Goal: Transaction & Acquisition: Purchase product/service

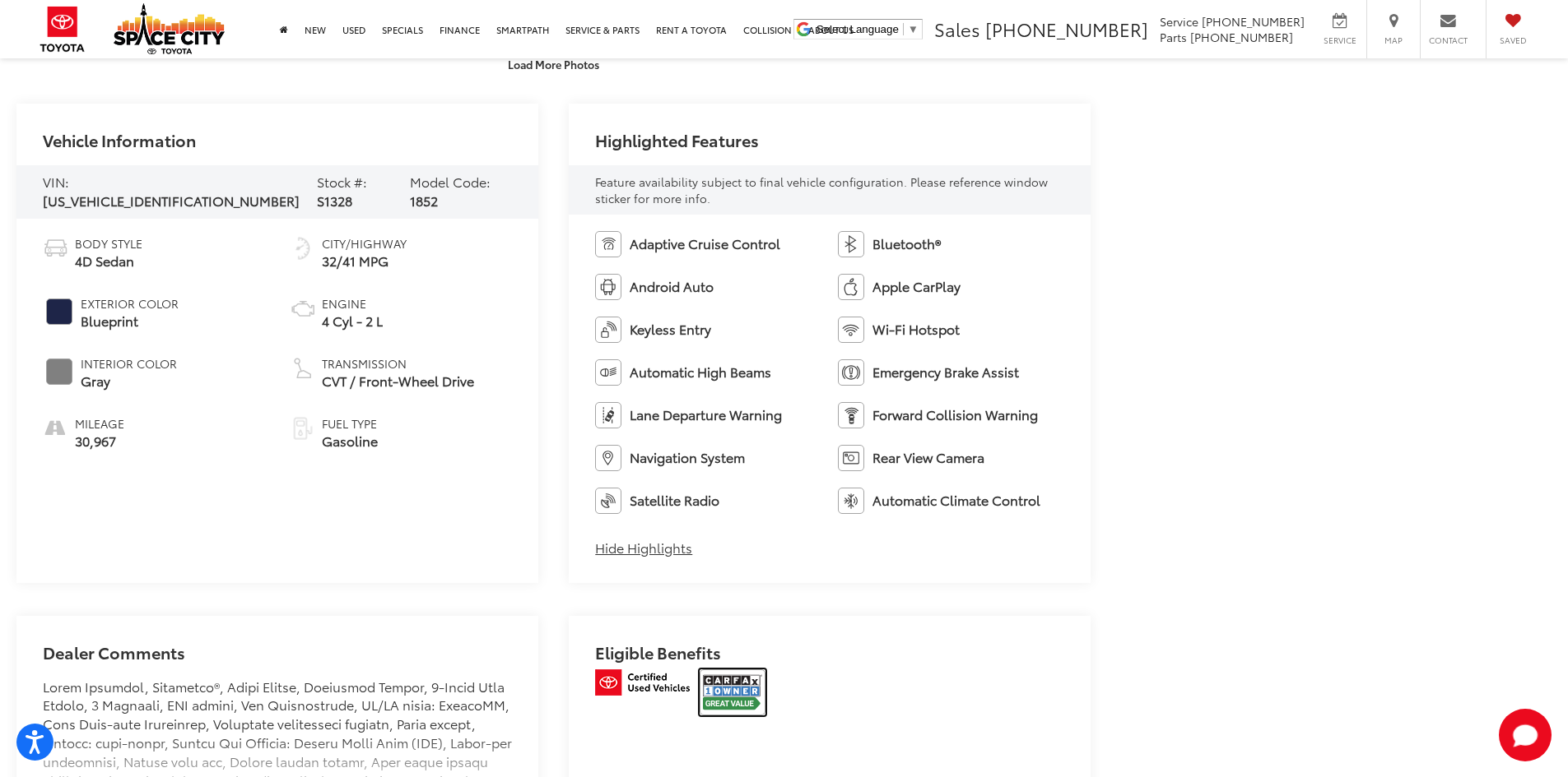
scroll to position [905, 0]
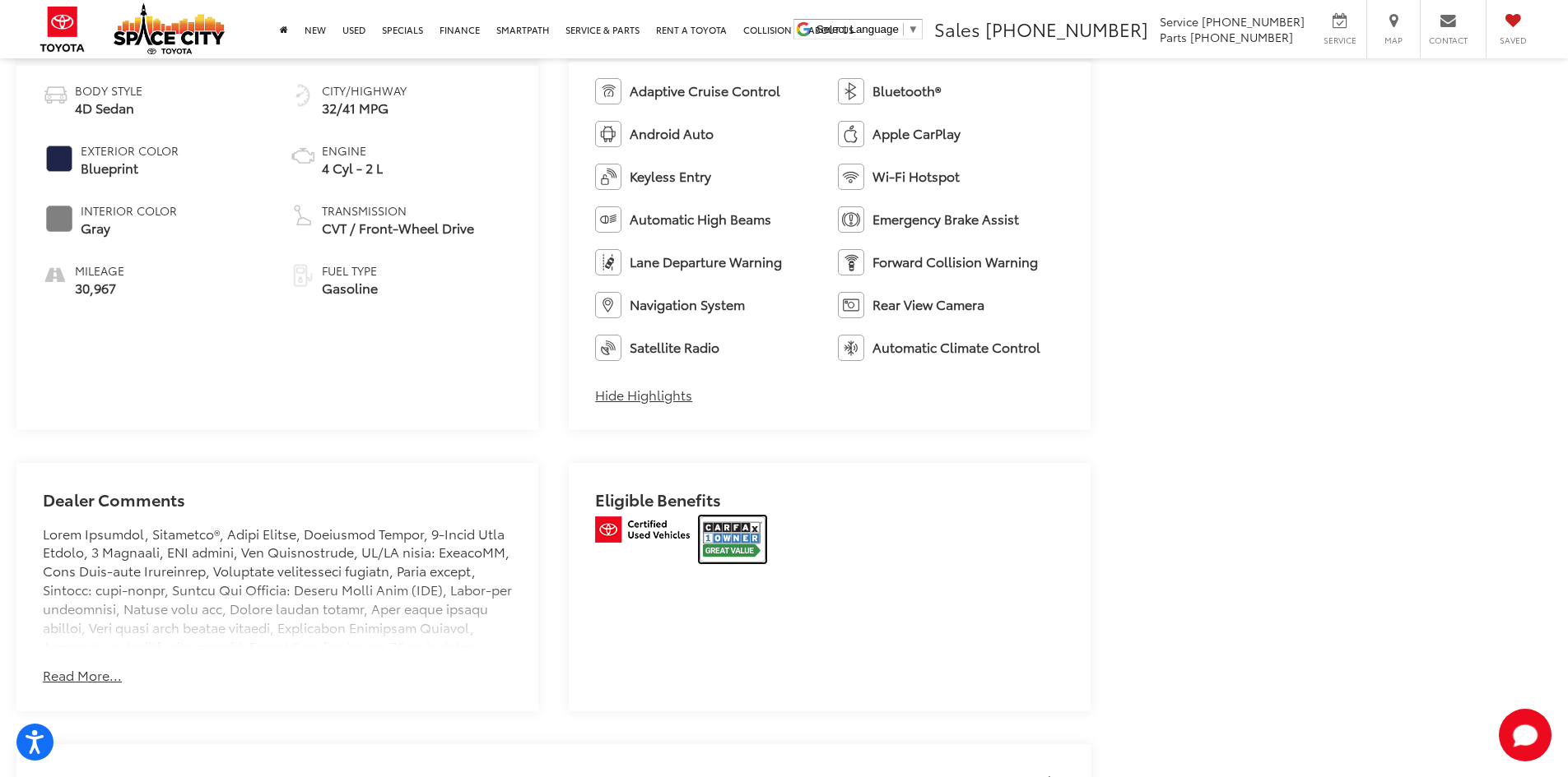
click at [740, 550] on img at bounding box center [732, 539] width 66 height 46
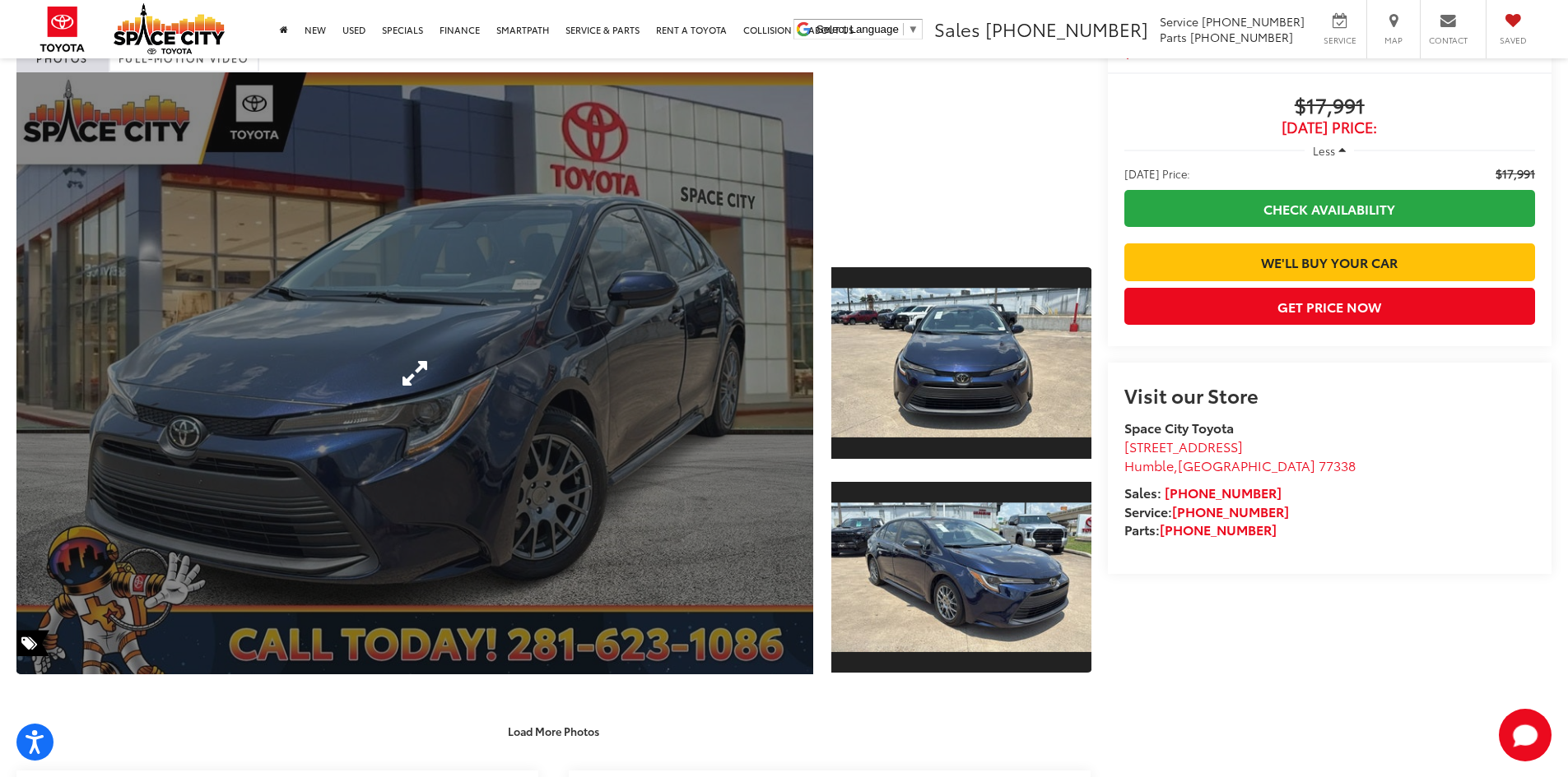
scroll to position [0, 0]
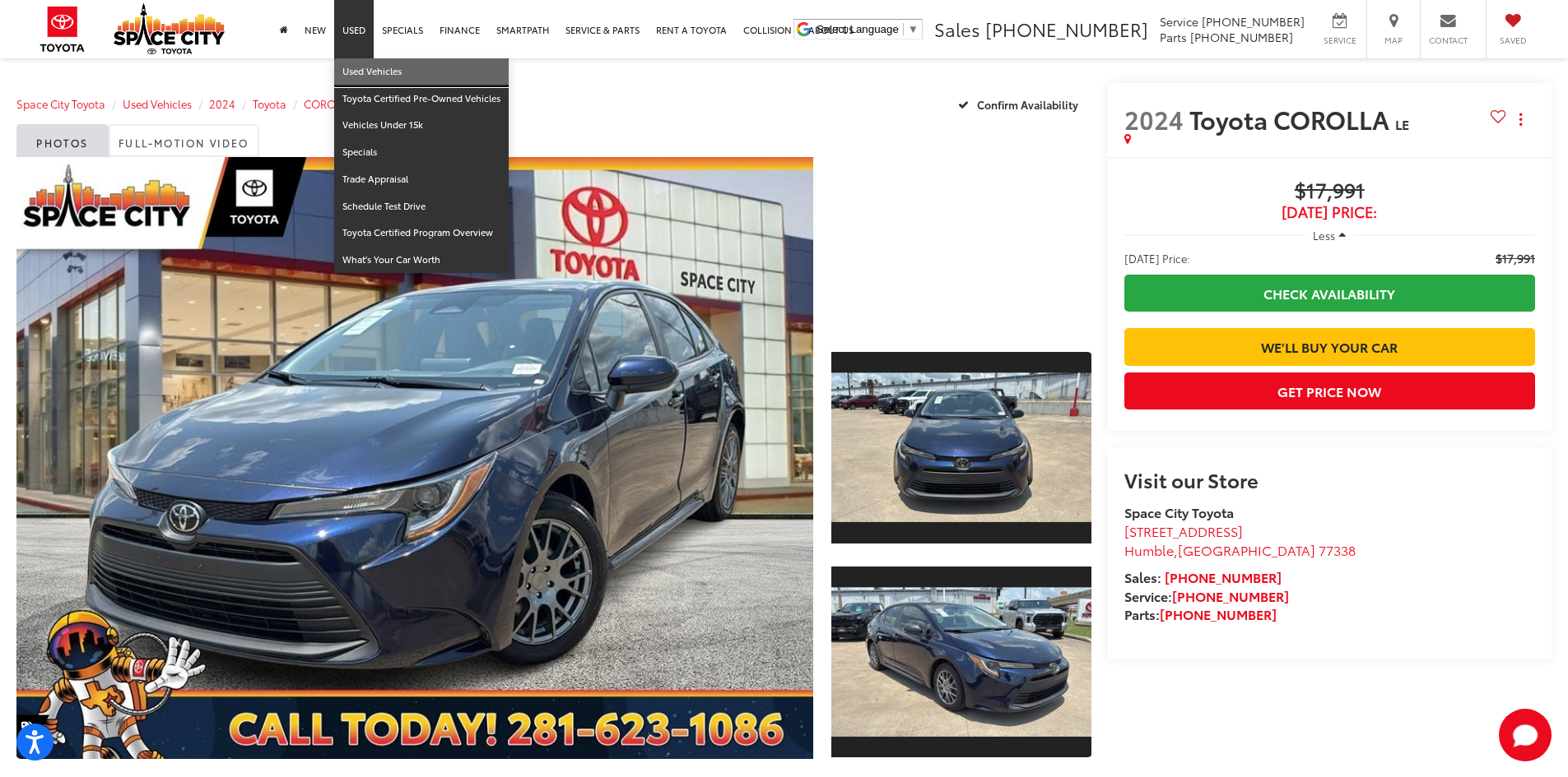
click at [368, 60] on link "Used Vehicles" at bounding box center [421, 71] width 175 height 27
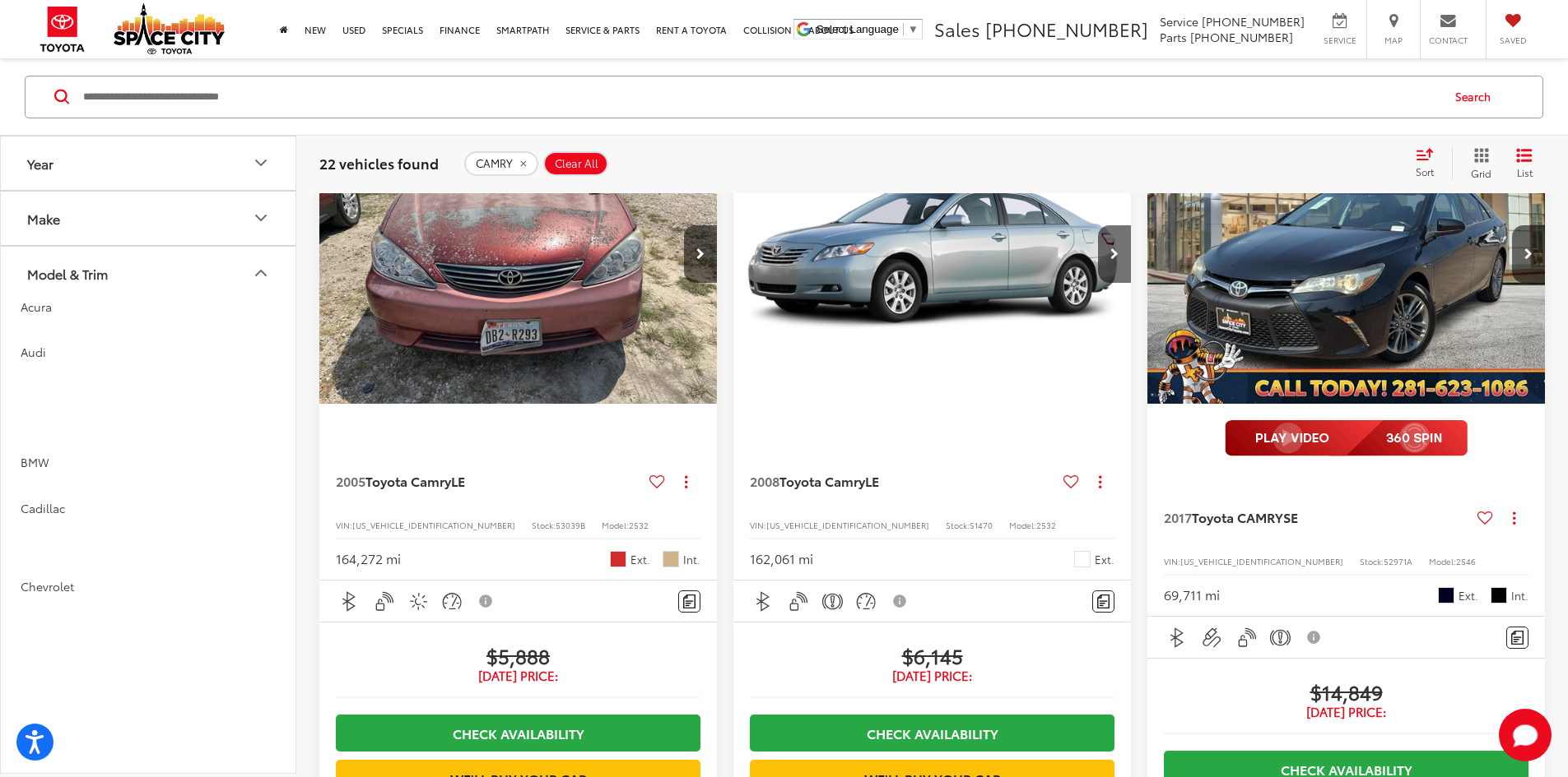
scroll to position [2550, 0]
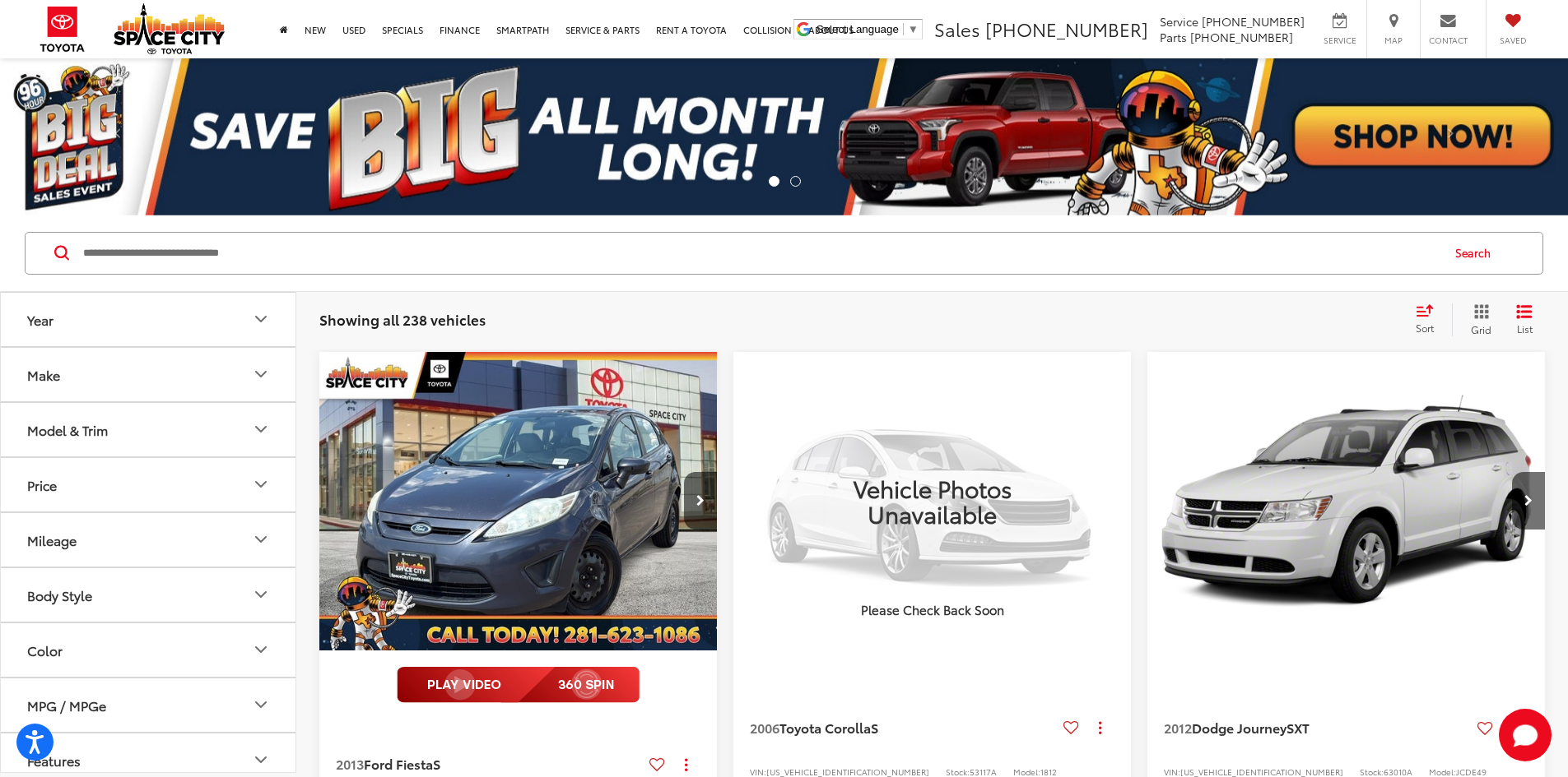
click at [184, 442] on button "Model & Trim" at bounding box center [149, 429] width 296 height 54
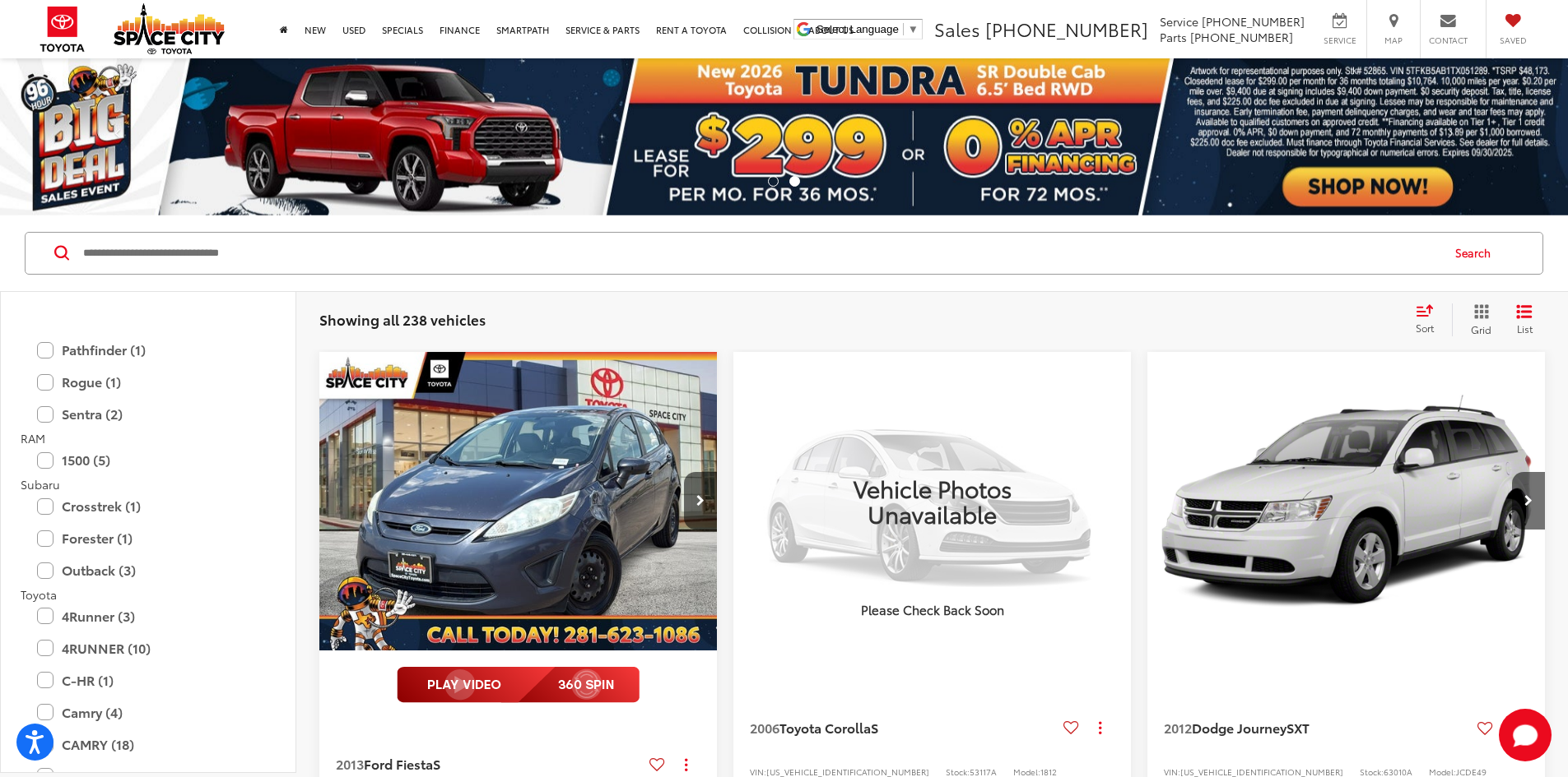
scroll to position [2633, 0]
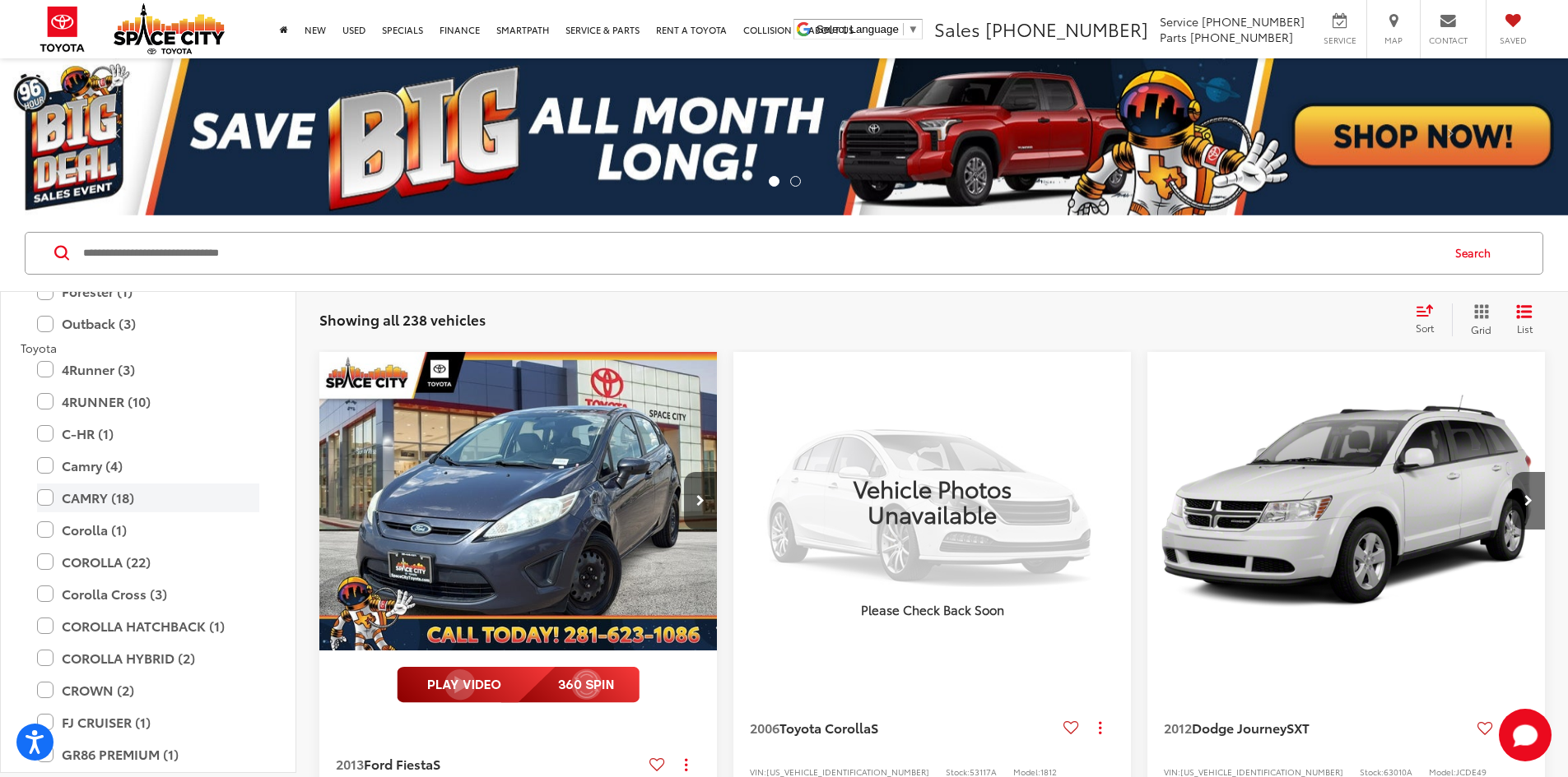
click at [197, 499] on label "CAMRY (18)" at bounding box center [148, 498] width 222 height 29
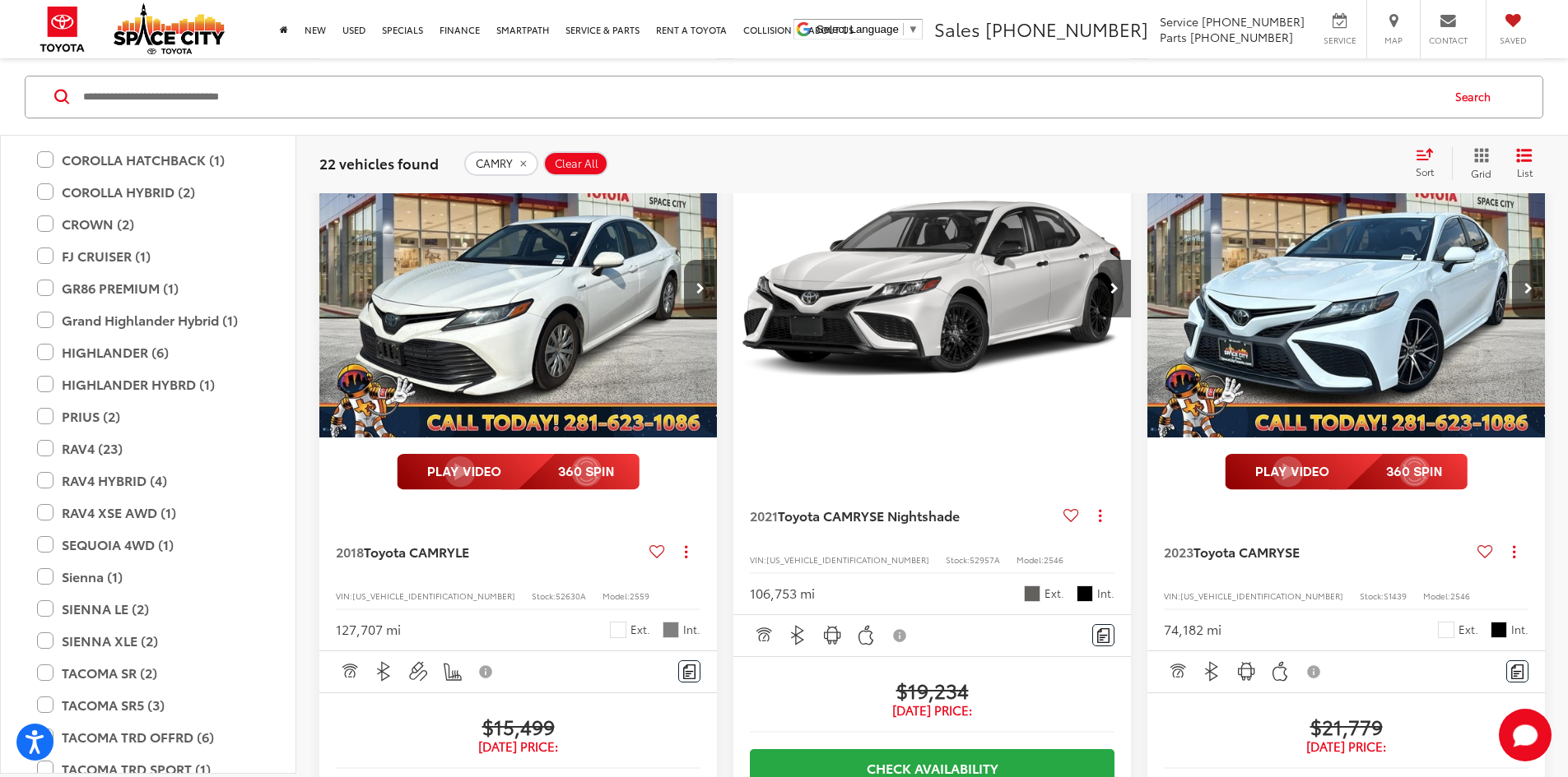
scroll to position [1234, 0]
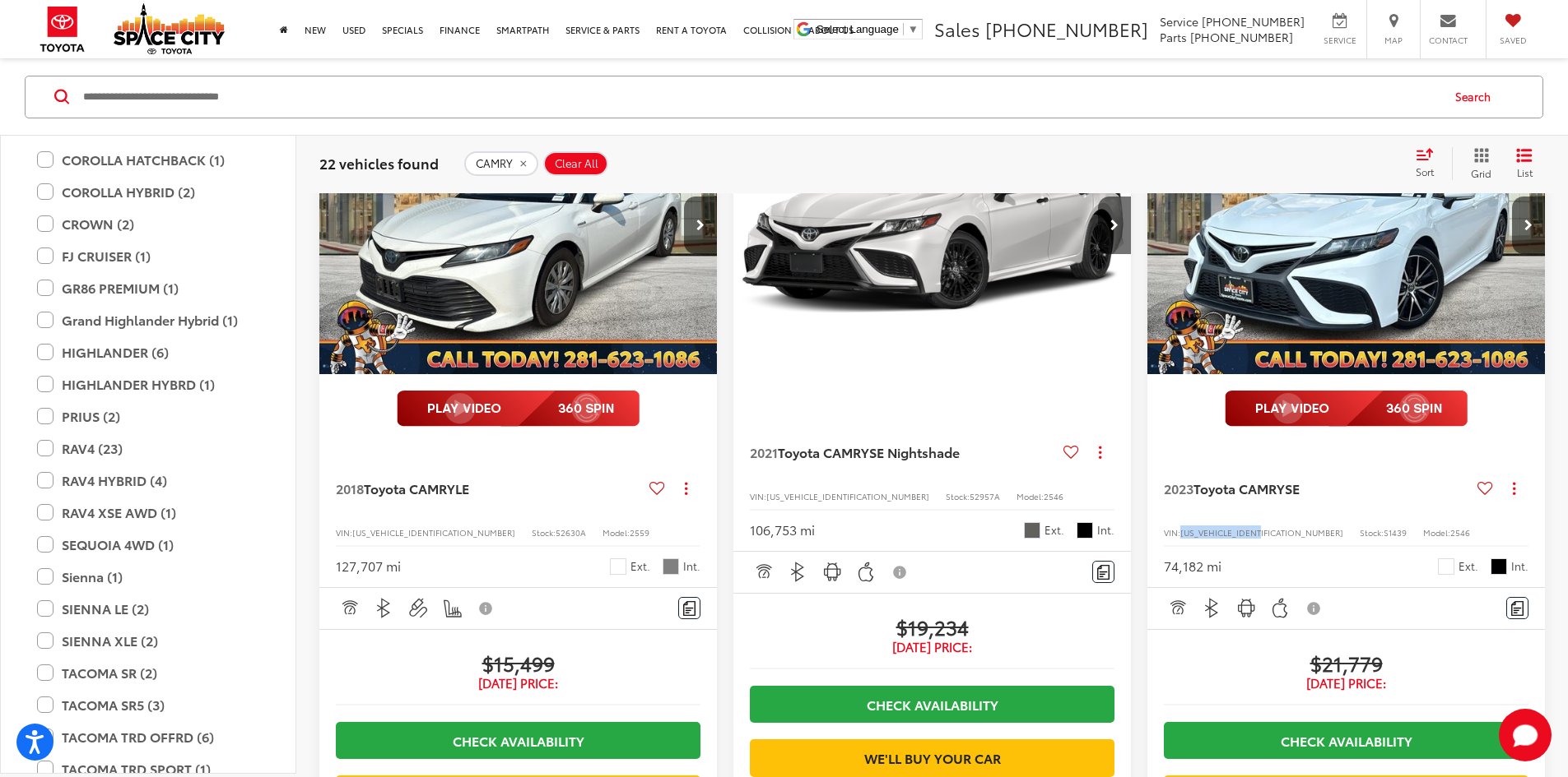
drag, startPoint x: 747, startPoint y: 438, endPoint x: 662, endPoint y: 437, distance: 85.0
click at [1164, 525] on div "VIN: 4T1G11AK6PU760577 Stock: S1439 Model: 2546" at bounding box center [1346, 531] width 365 height 11
click at [1164, 526] on span "VIN:" at bounding box center [1172, 532] width 17 height 12
click at [1181, 526] on span "4T1G11AK6PU760577" at bounding box center [1262, 532] width 163 height 12
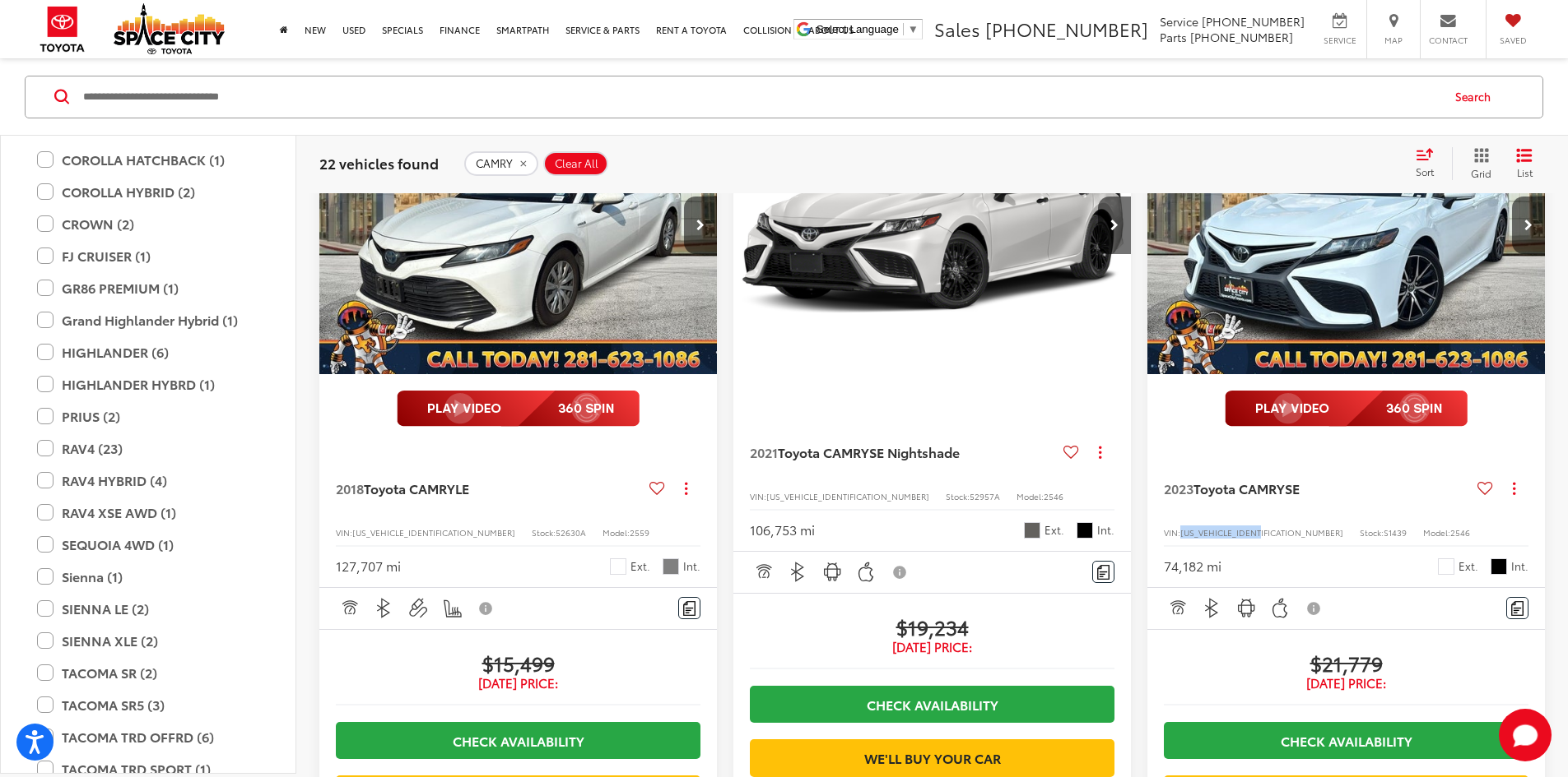
click at [1181, 526] on span "4T1G11AK6PU760577" at bounding box center [1262, 532] width 163 height 12
click at [1384, 526] on span "S1439" at bounding box center [1395, 532] width 24 height 12
click at [1359, 526] on span "Stock:" at bounding box center [1371, 532] width 24 height 12
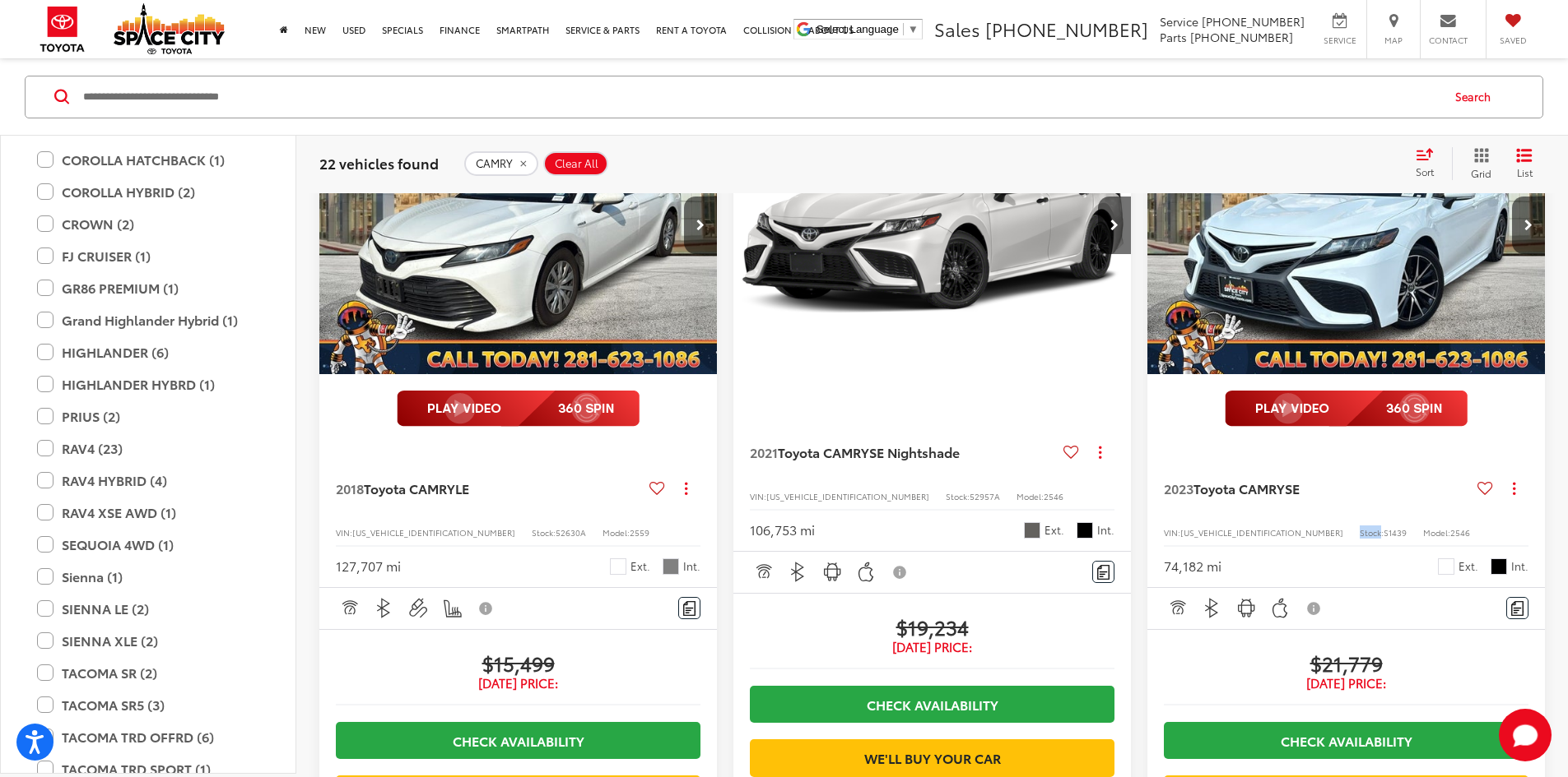
click at [1359, 526] on span "Stock:" at bounding box center [1371, 532] width 24 height 12
click at [1384, 526] on span "S1439" at bounding box center [1395, 532] width 24 height 12
click at [1450, 526] on span "2546" at bounding box center [1460, 532] width 20 height 12
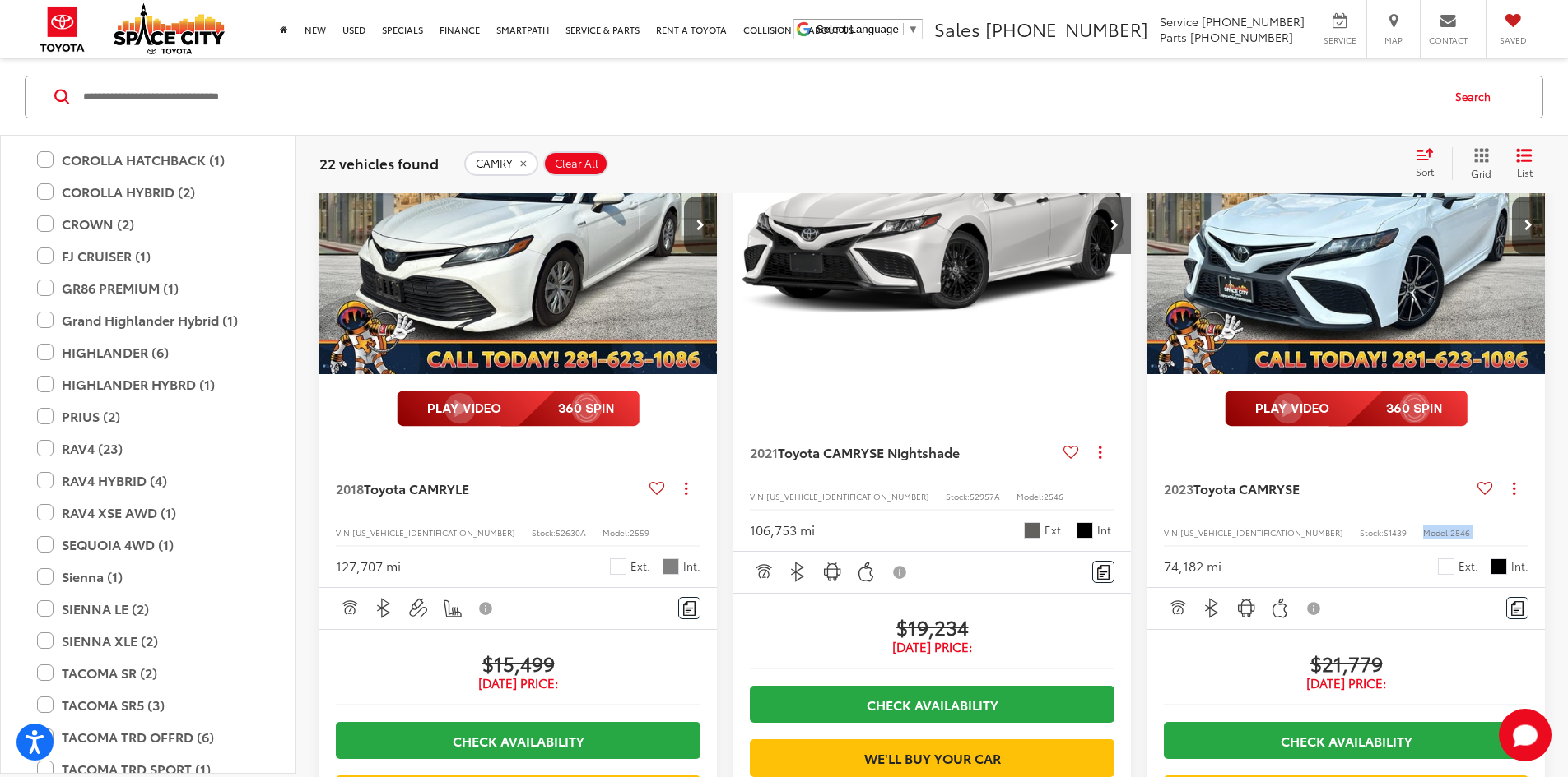
click at [1450, 526] on span "2546" at bounding box center [1460, 532] width 20 height 12
click at [1423, 526] on span "Model:" at bounding box center [1436, 532] width 27 height 12
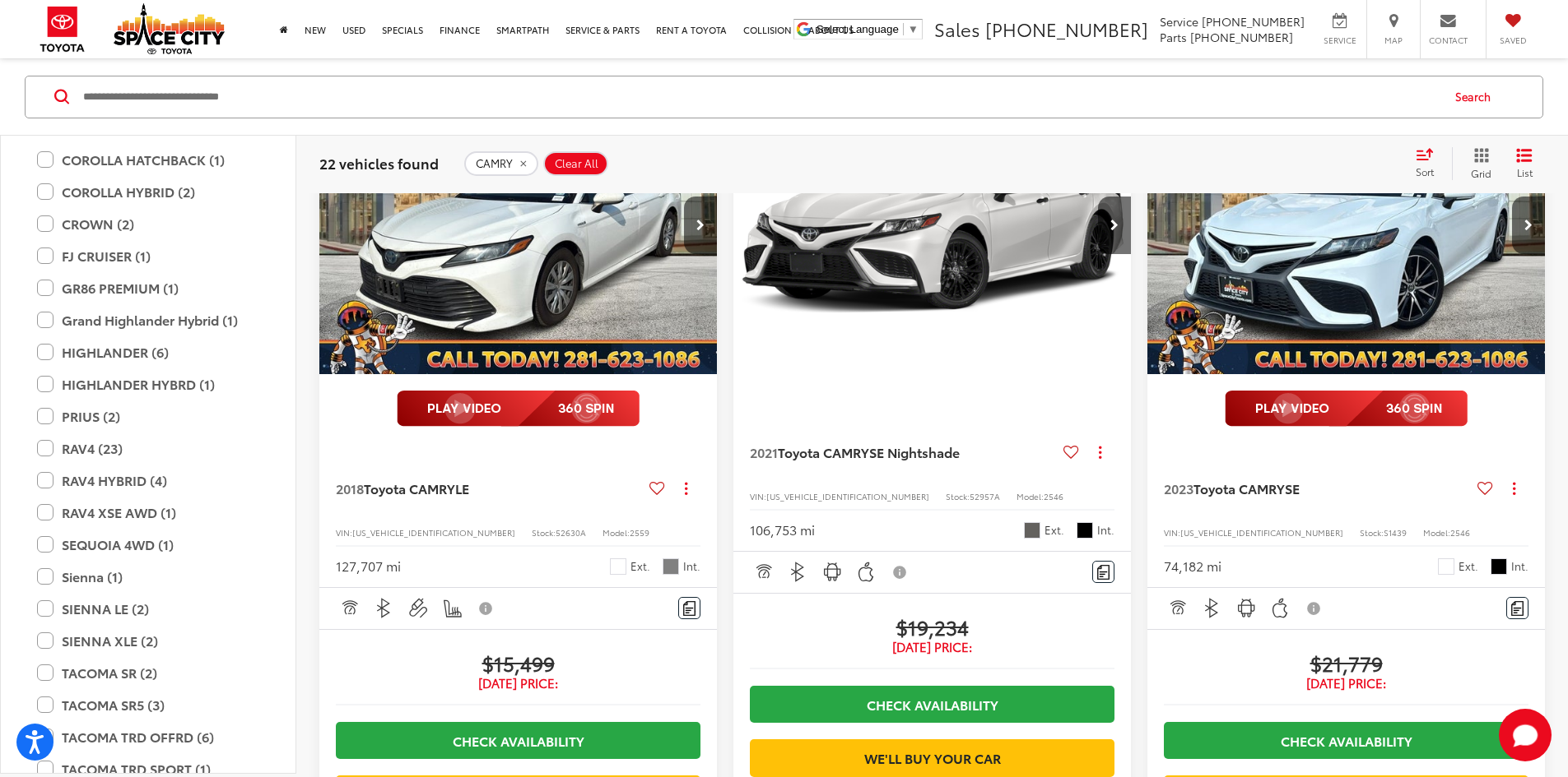
click at [1384, 526] on span "S1439" at bounding box center [1395, 532] width 24 height 12
click at [1359, 526] on span "Stock:" at bounding box center [1371, 532] width 24 height 12
click at [1148, 443] on div "2023 Toyota CAMRY SE Copy Link Share Print View Details VIN: 4T1G11AK6PU760577 …" at bounding box center [1346, 515] width 398 height 144
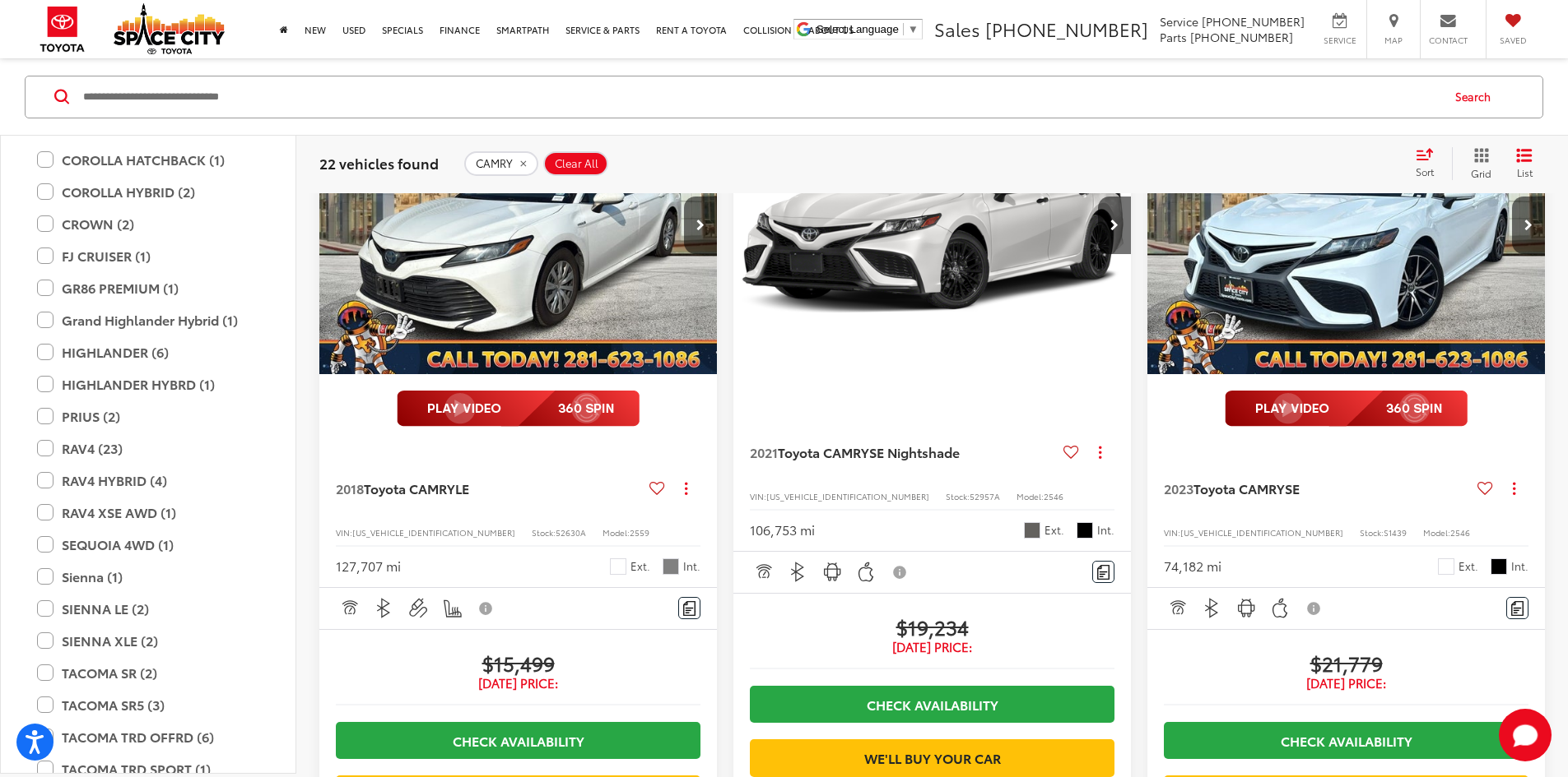
click at [1181, 526] on span "4T1G11AK6PU760577" at bounding box center [1262, 532] width 163 height 12
click at [1164, 546] on div "74,182 mi Ext. Int." at bounding box center [1346, 561] width 365 height 30
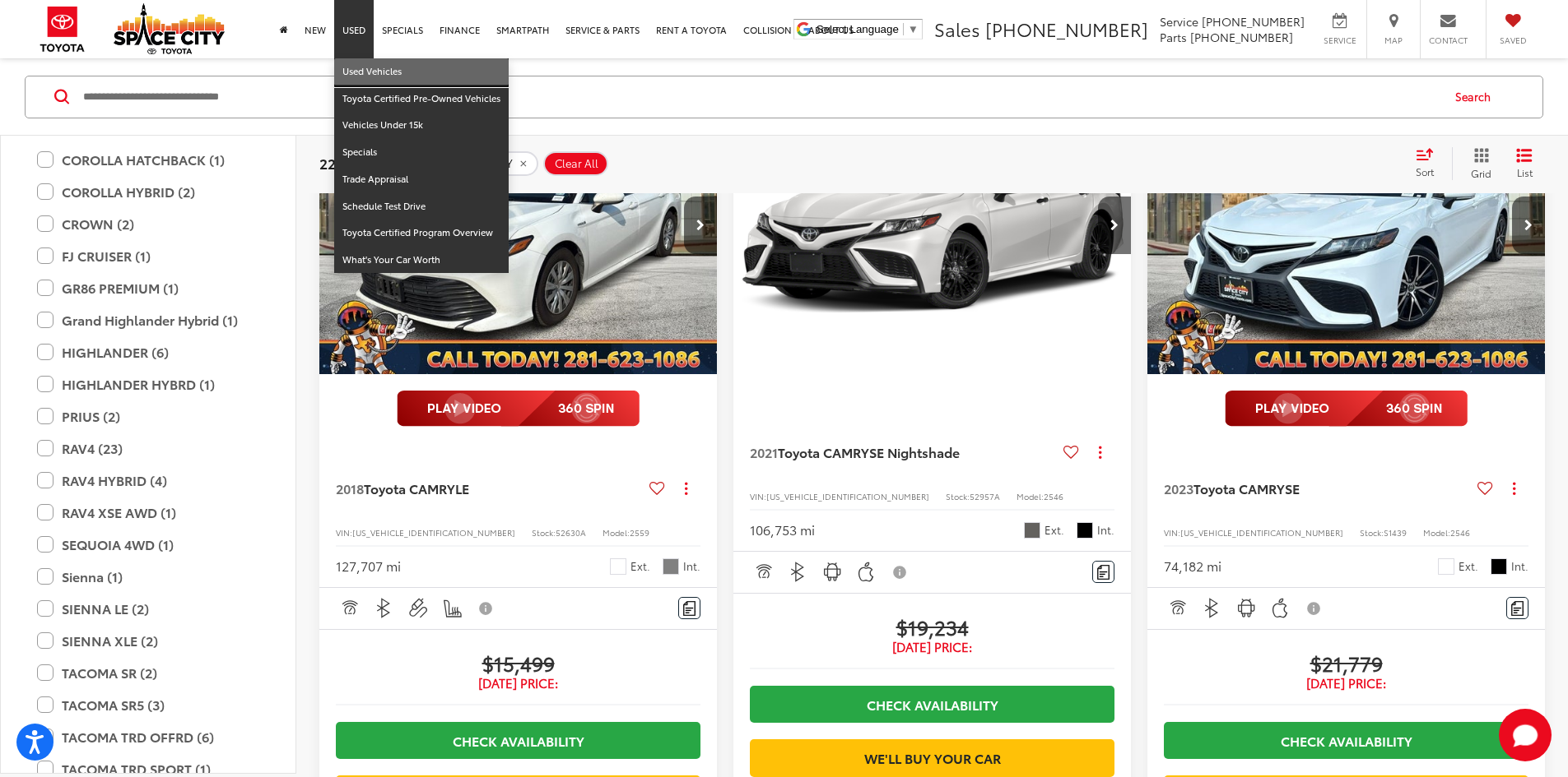
click at [362, 70] on link "Used Vehicles" at bounding box center [421, 71] width 175 height 27
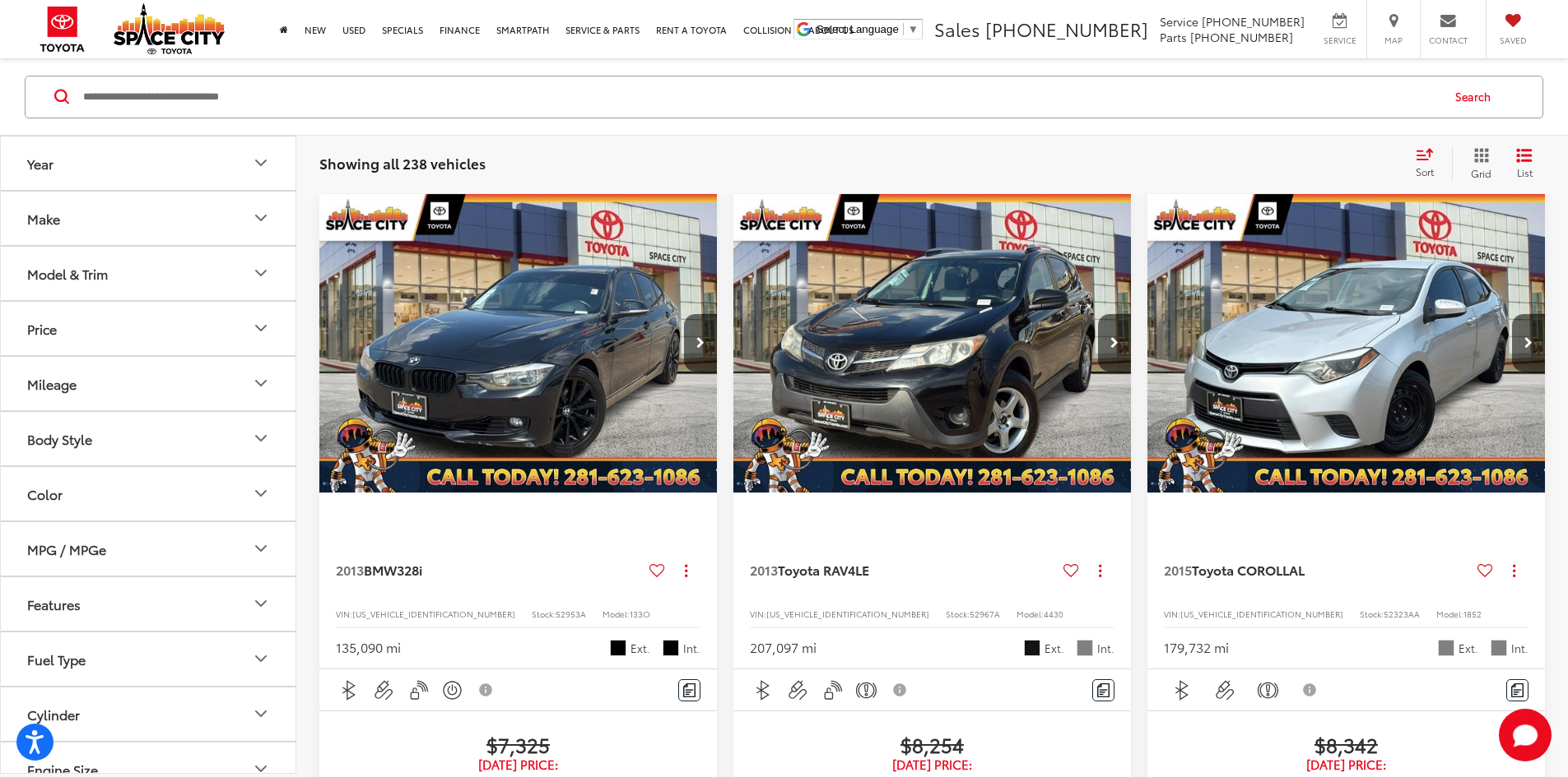
scroll to position [157, 0]
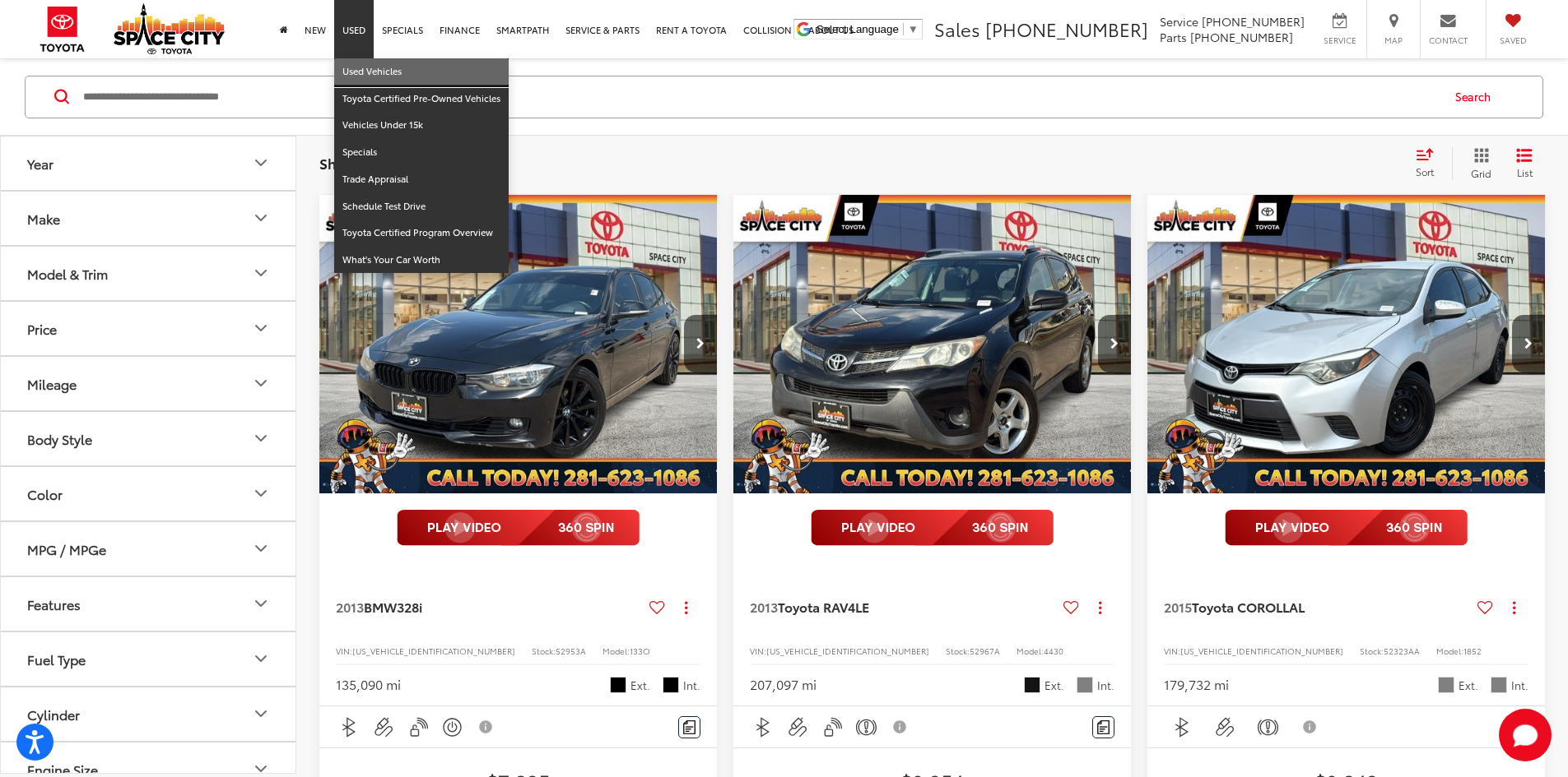
click at [379, 70] on link "Used Vehicles" at bounding box center [421, 71] width 175 height 27
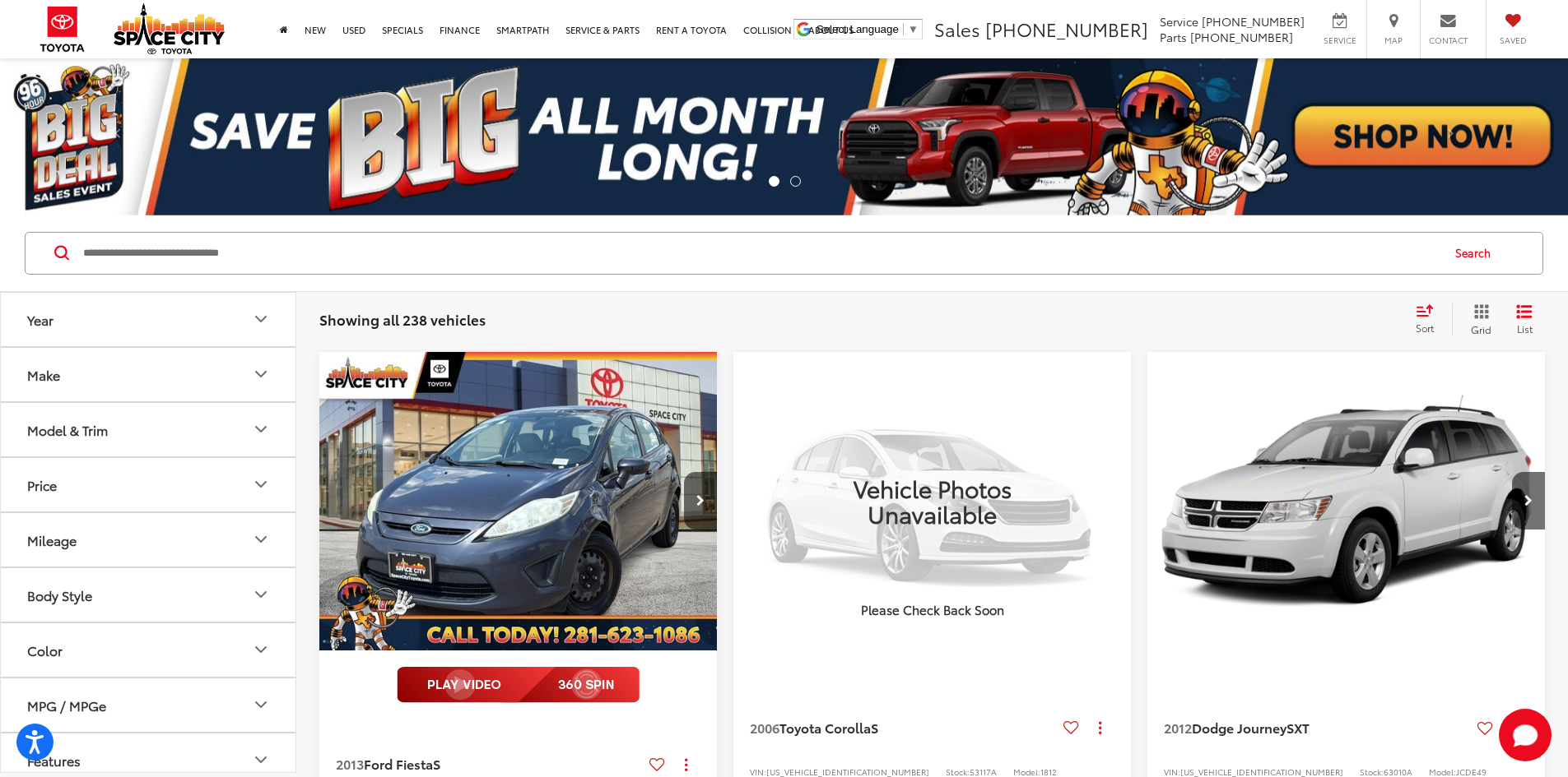
click at [156, 427] on button "Model & Trim" at bounding box center [149, 429] width 296 height 54
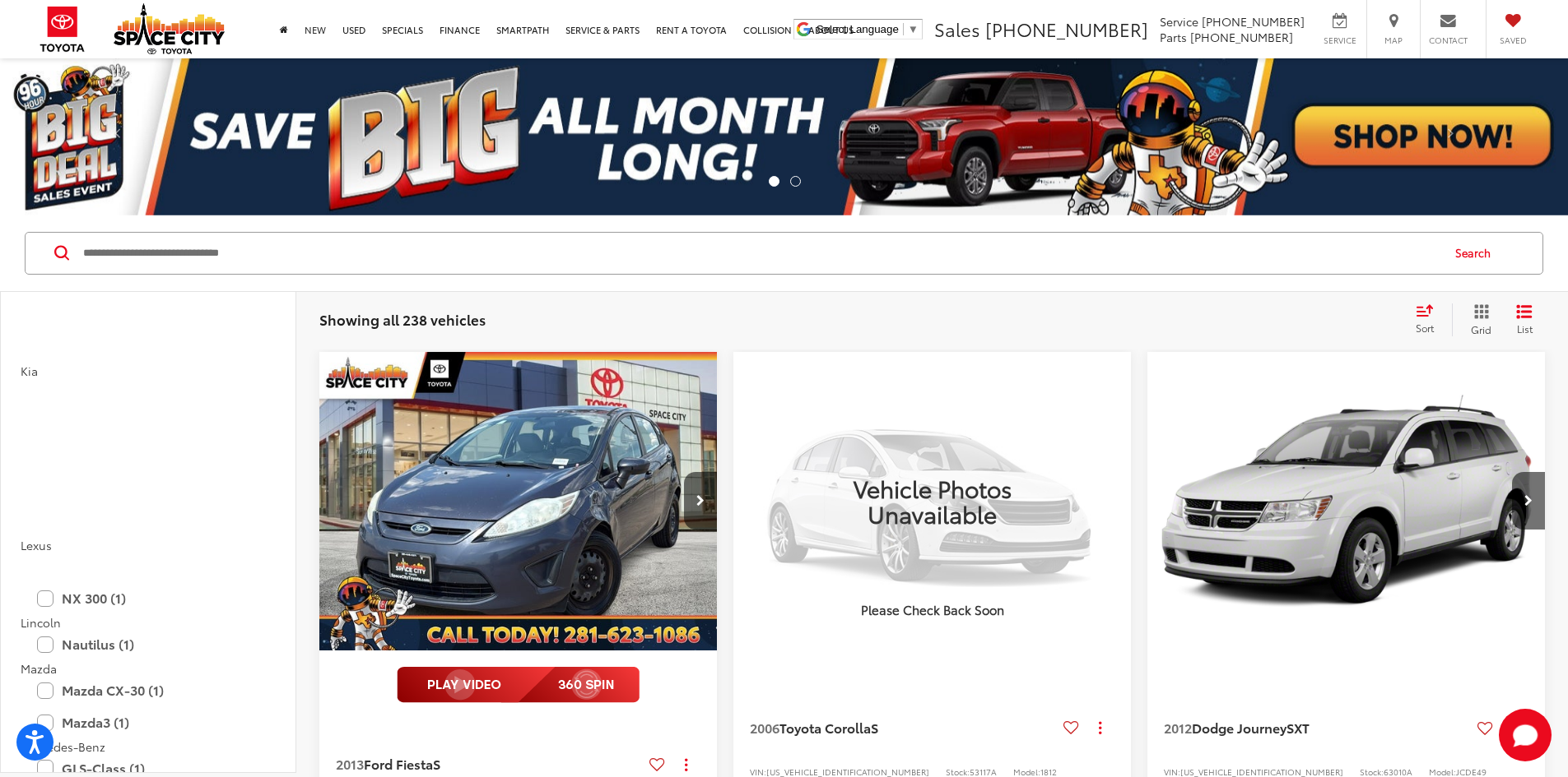
scroll to position [1481, 0]
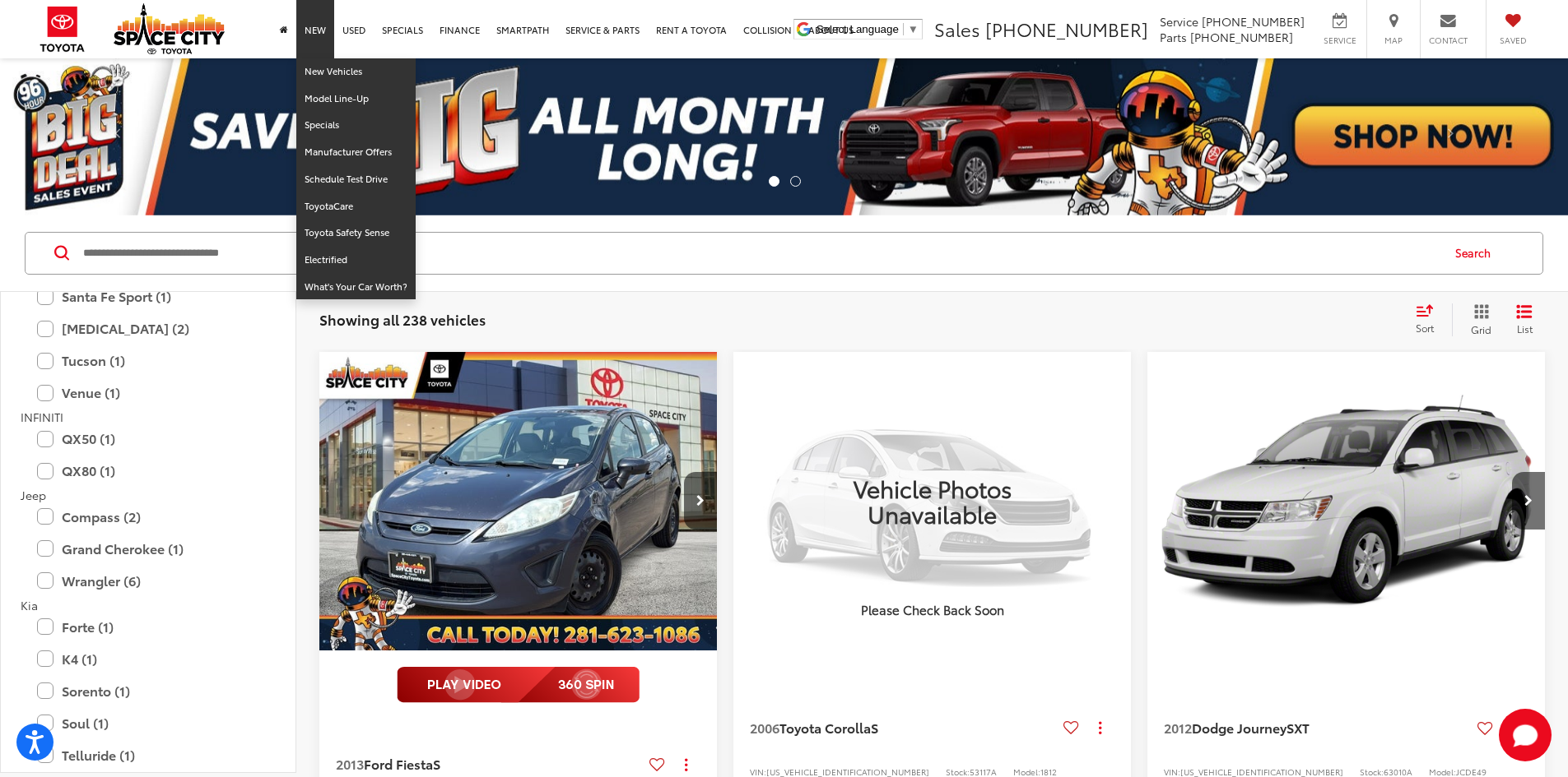
click at [323, 58] on li "New New Vehicles Model Line-Up Specials Manufacturer Offers Schedule Test Drive…" at bounding box center [315, 29] width 38 height 58
click at [321, 75] on link "New Vehicles" at bounding box center [355, 71] width 119 height 27
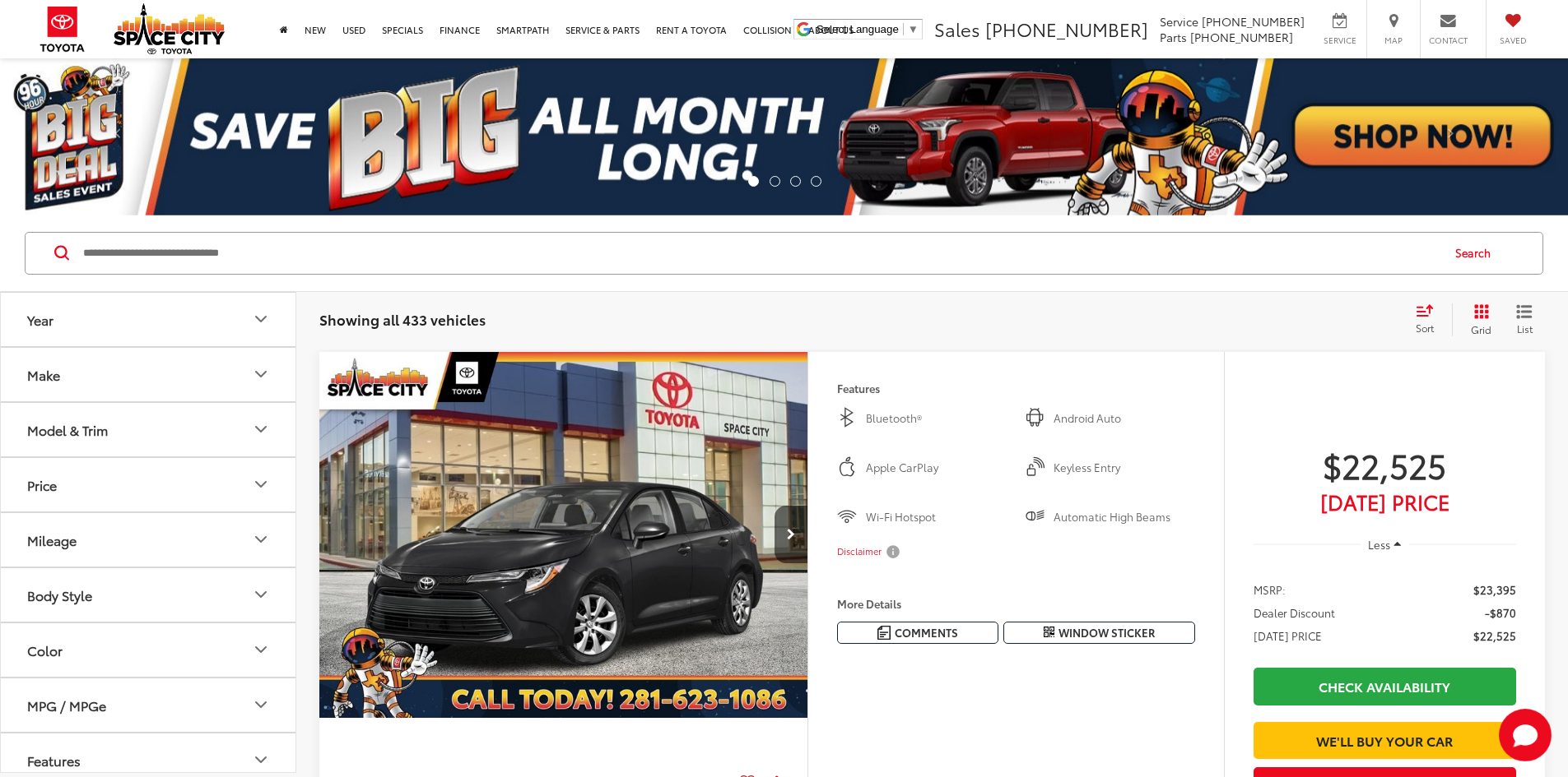
click at [123, 426] on button "Model & Trim" at bounding box center [149, 429] width 296 height 54
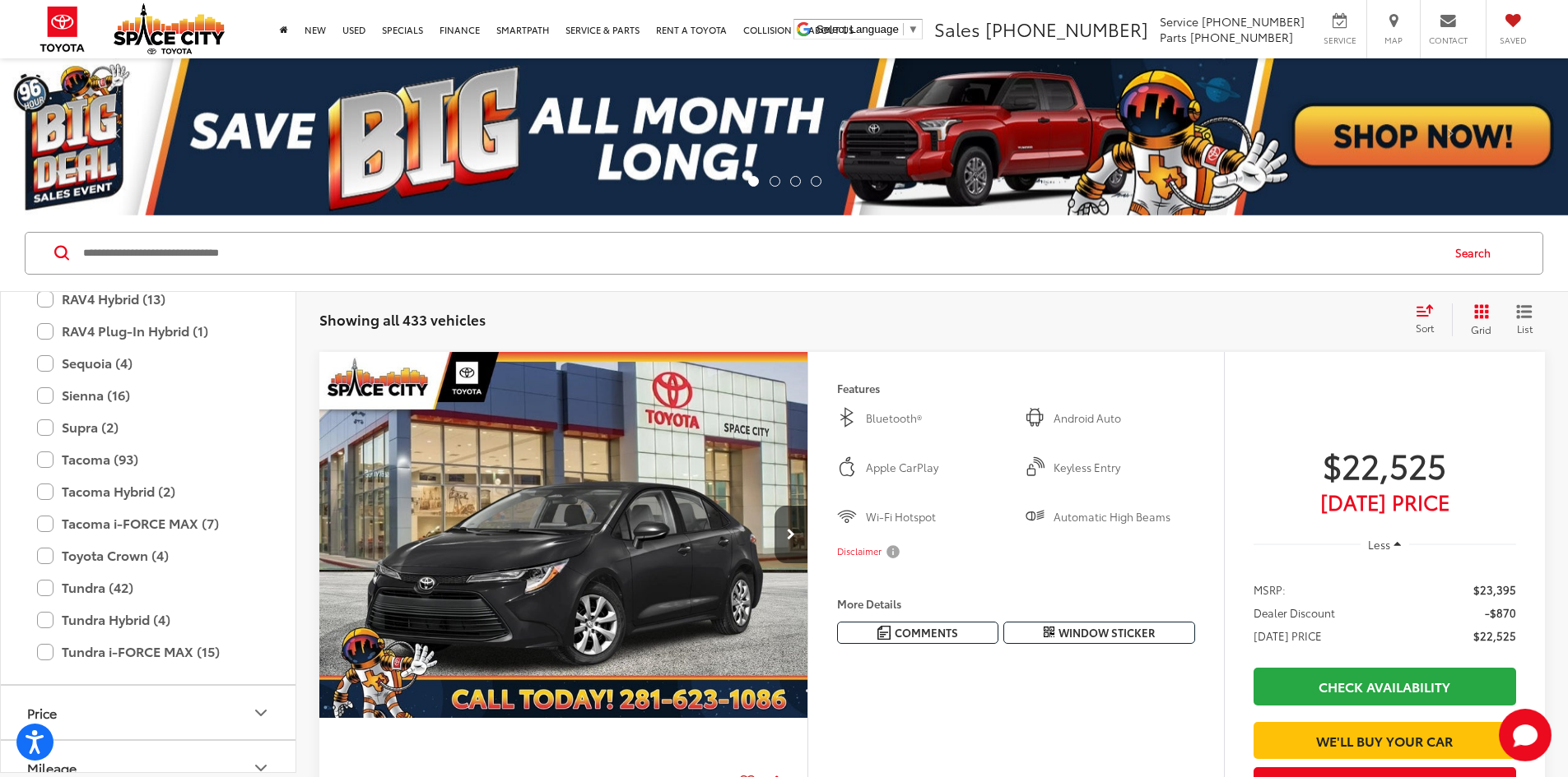
scroll to position [72, 0]
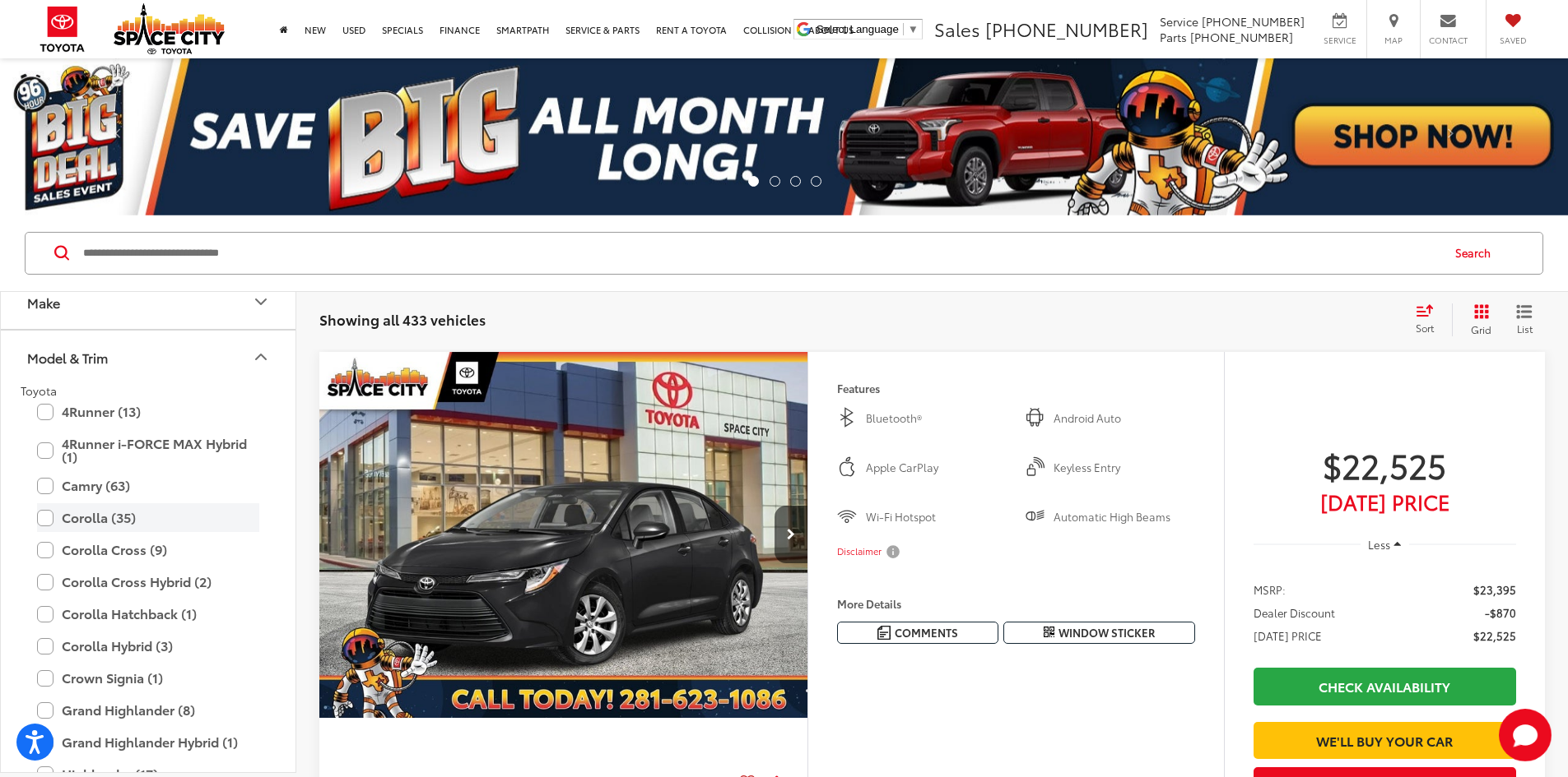
click at [159, 521] on label "Corolla (35)" at bounding box center [148, 518] width 222 height 29
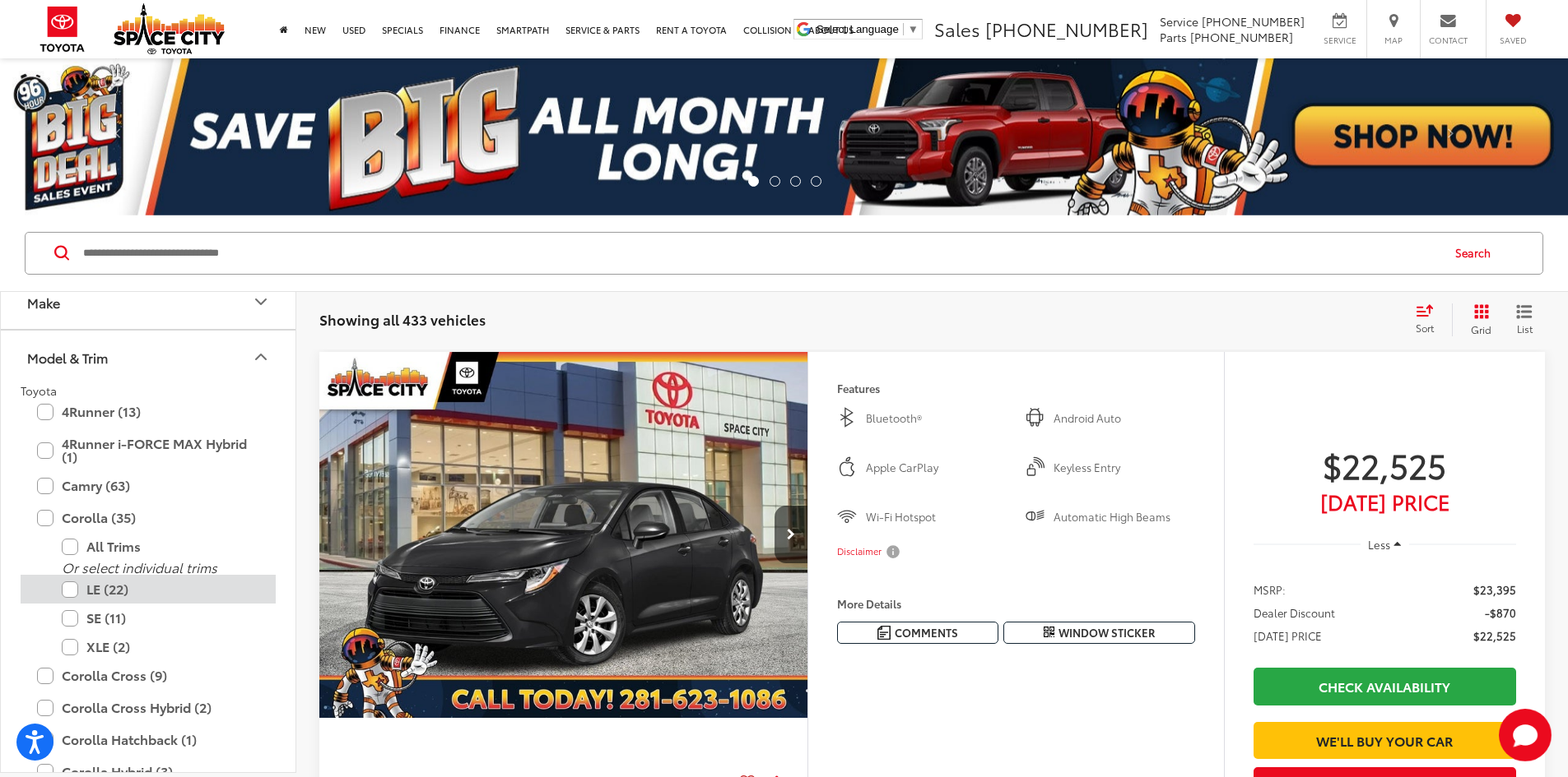
click at [130, 594] on label "LE (22)" at bounding box center [161, 589] width 197 height 29
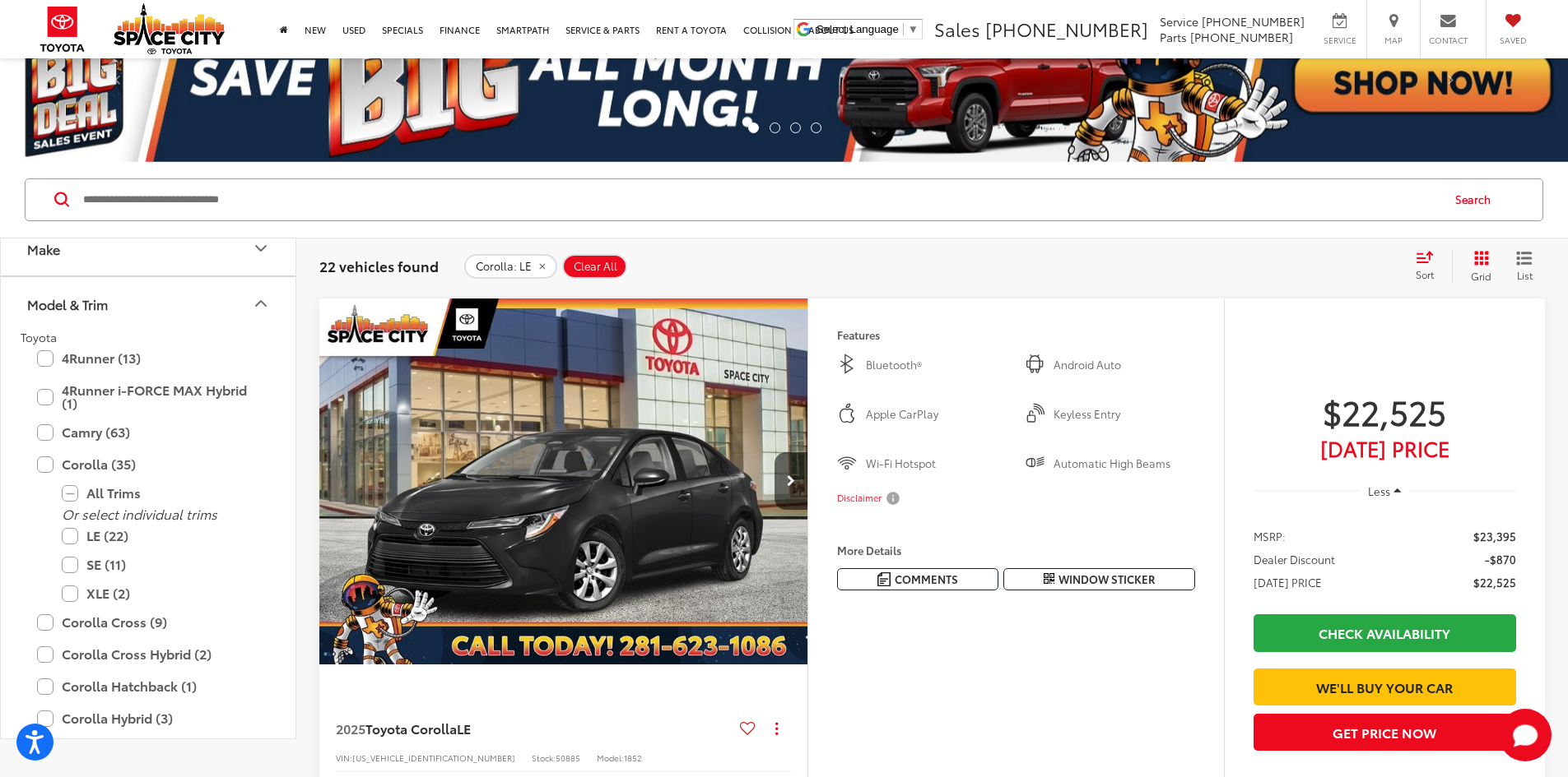
scroll to position [83, 0]
